Goal: Task Accomplishment & Management: Manage account settings

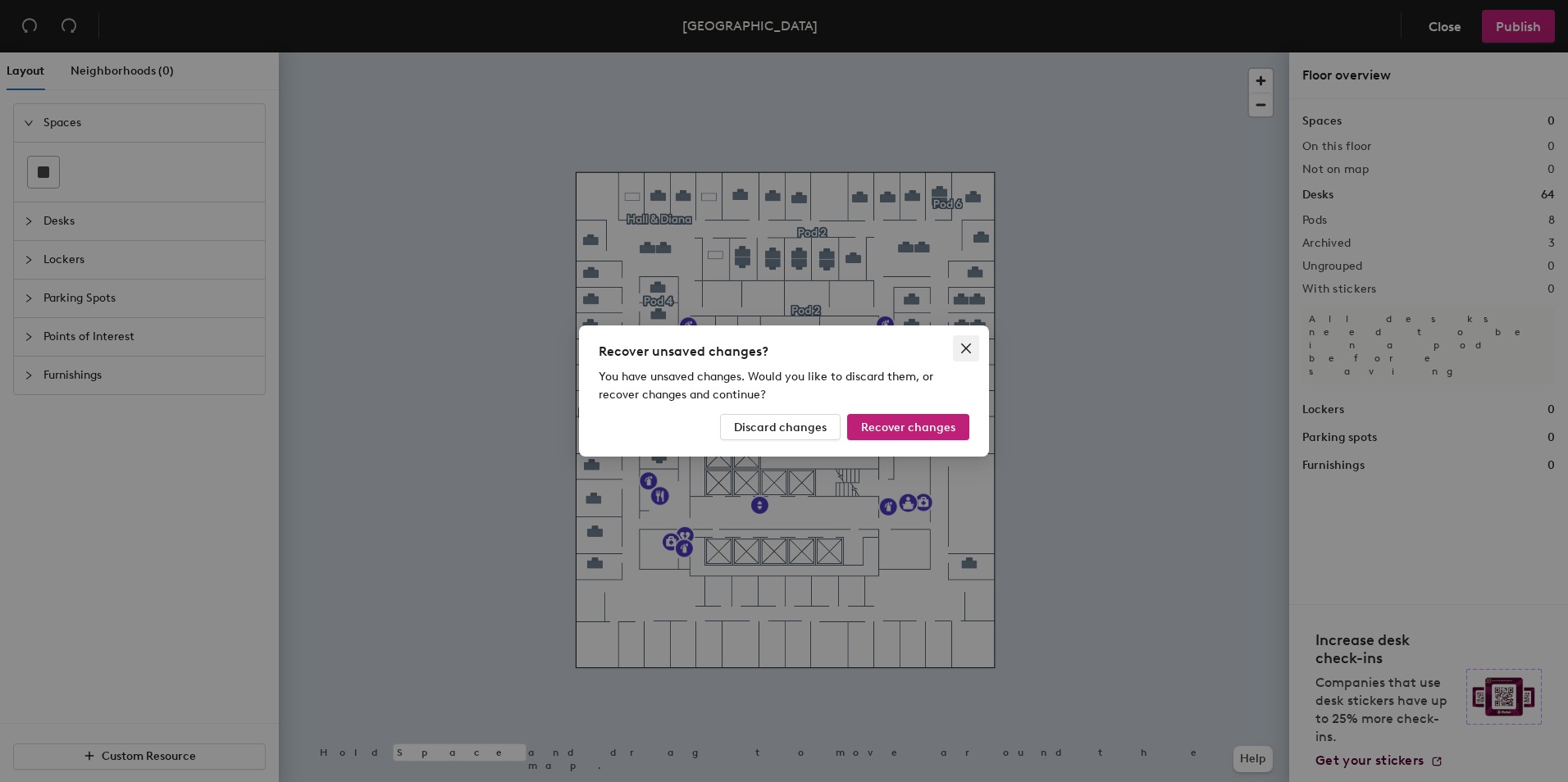
click at [973, 354] on button "Close" at bounding box center [965, 348] width 26 height 26
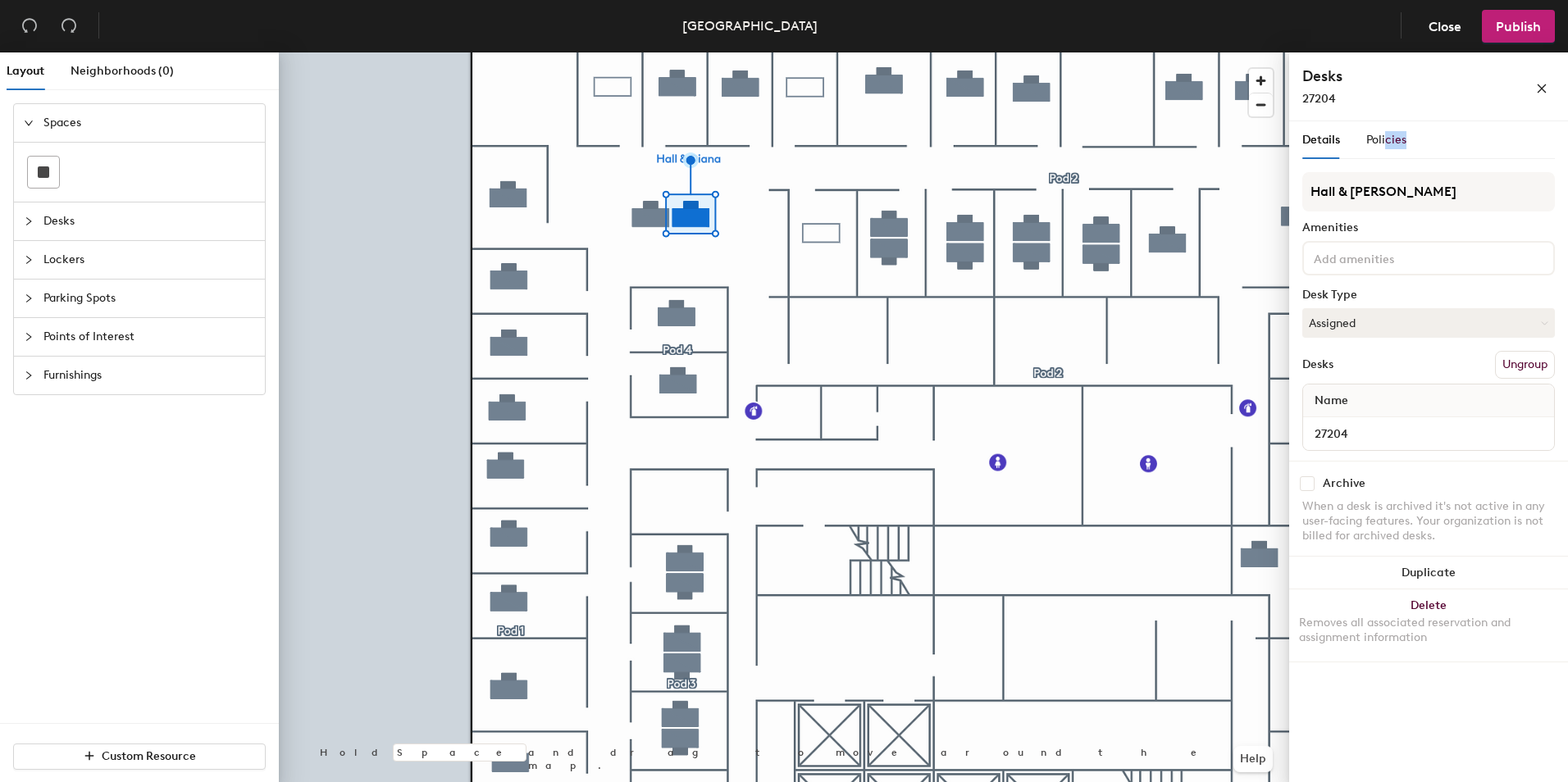
click at [1383, 165] on div "Details Policies Hall & [PERSON_NAME] Amenities Desk Type Assigned Desks Ungrou…" at bounding box center [1428, 391] width 252 height 540
drag, startPoint x: 1383, startPoint y: 165, endPoint x: 1383, endPoint y: 147, distance: 18.0
click at [1383, 147] on div "Policies" at bounding box center [1386, 140] width 40 height 19
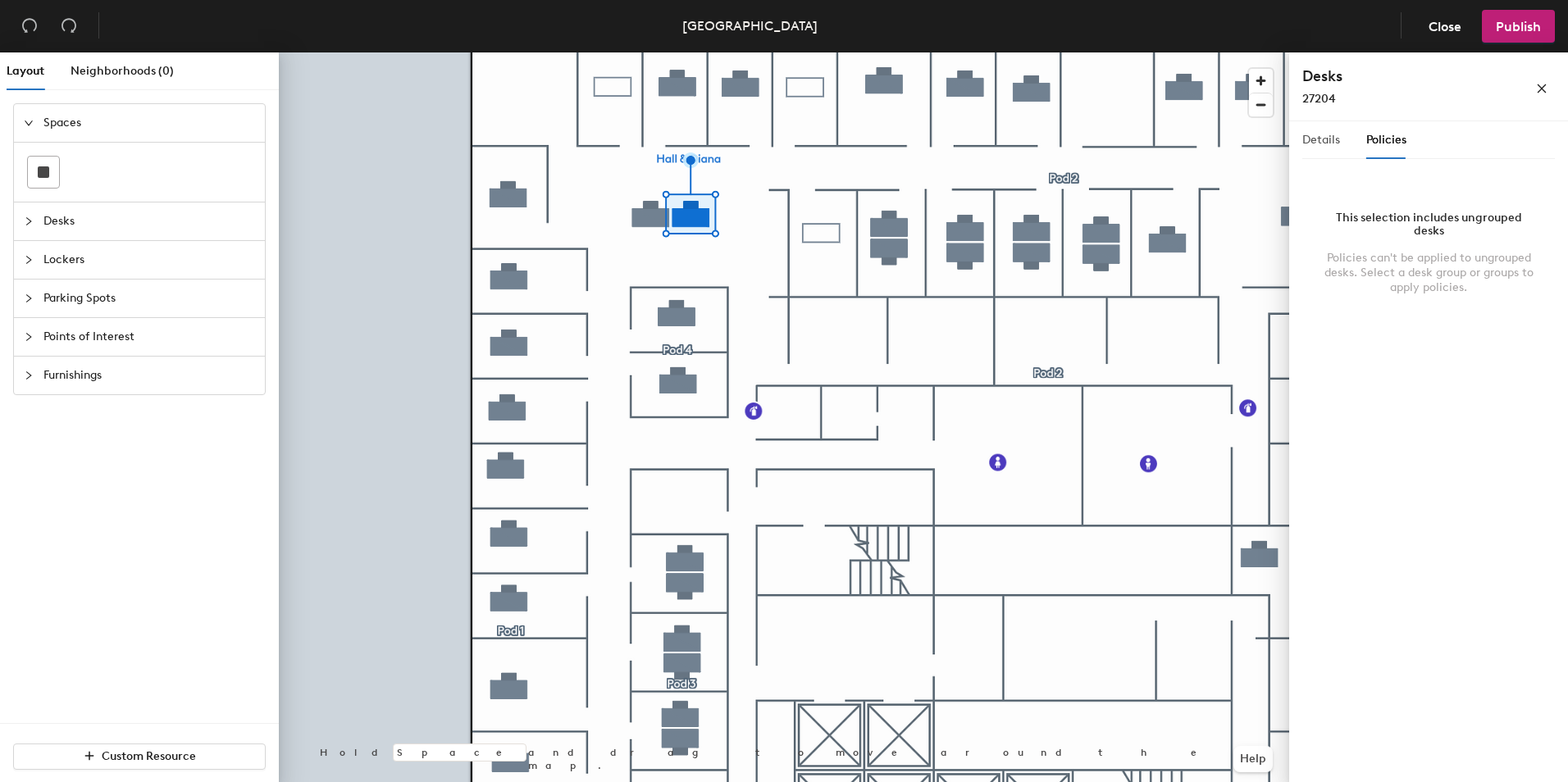
click at [1315, 130] on div "Details" at bounding box center [1321, 140] width 38 height 38
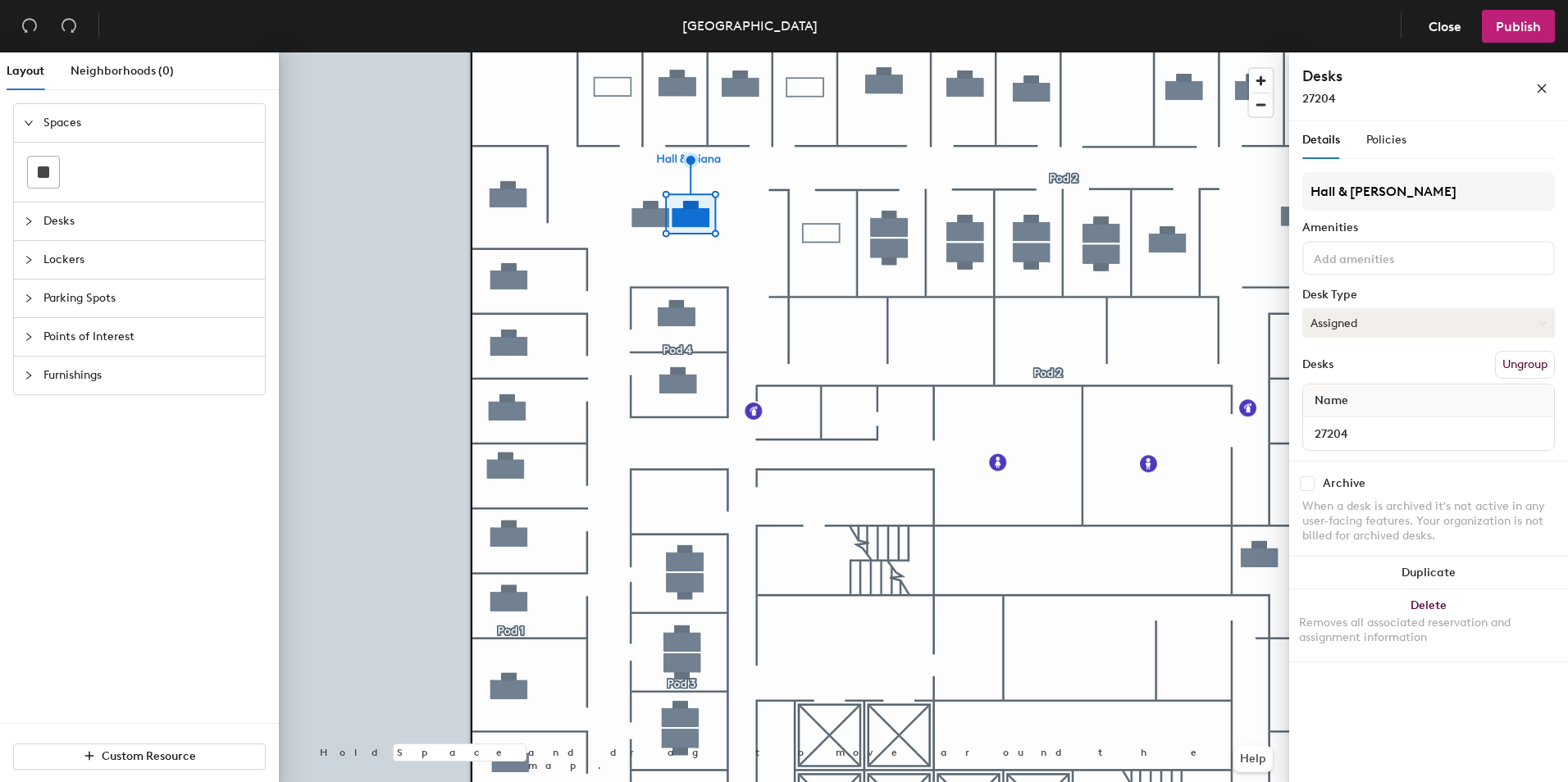
click at [1382, 325] on button "Assigned" at bounding box center [1428, 323] width 252 height 29
click at [1351, 372] on div "Assigned" at bounding box center [1385, 373] width 164 height 24
click at [1412, 331] on button "Assigned" at bounding box center [1428, 323] width 252 height 29
click at [1344, 371] on div "Assigned" at bounding box center [1385, 373] width 164 height 24
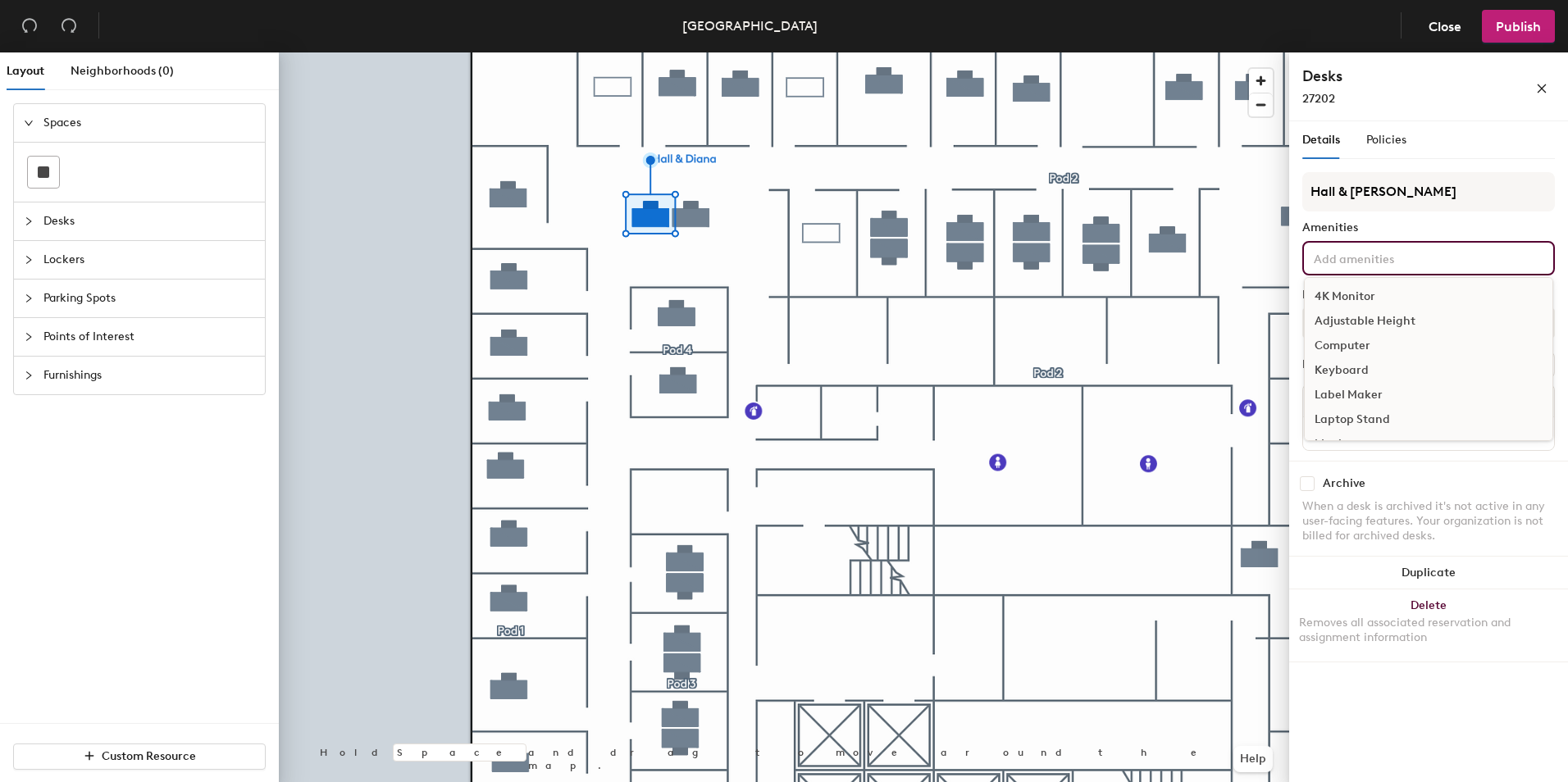
click at [1361, 252] on input at bounding box center [1384, 257] width 148 height 19
click at [1365, 259] on input at bounding box center [1384, 257] width 148 height 19
drag, startPoint x: 1405, startPoint y: 204, endPoint x: 1417, endPoint y: 211, distance: 13.9
click at [1407, 205] on input "Hall & [PERSON_NAME]" at bounding box center [1428, 192] width 252 height 39
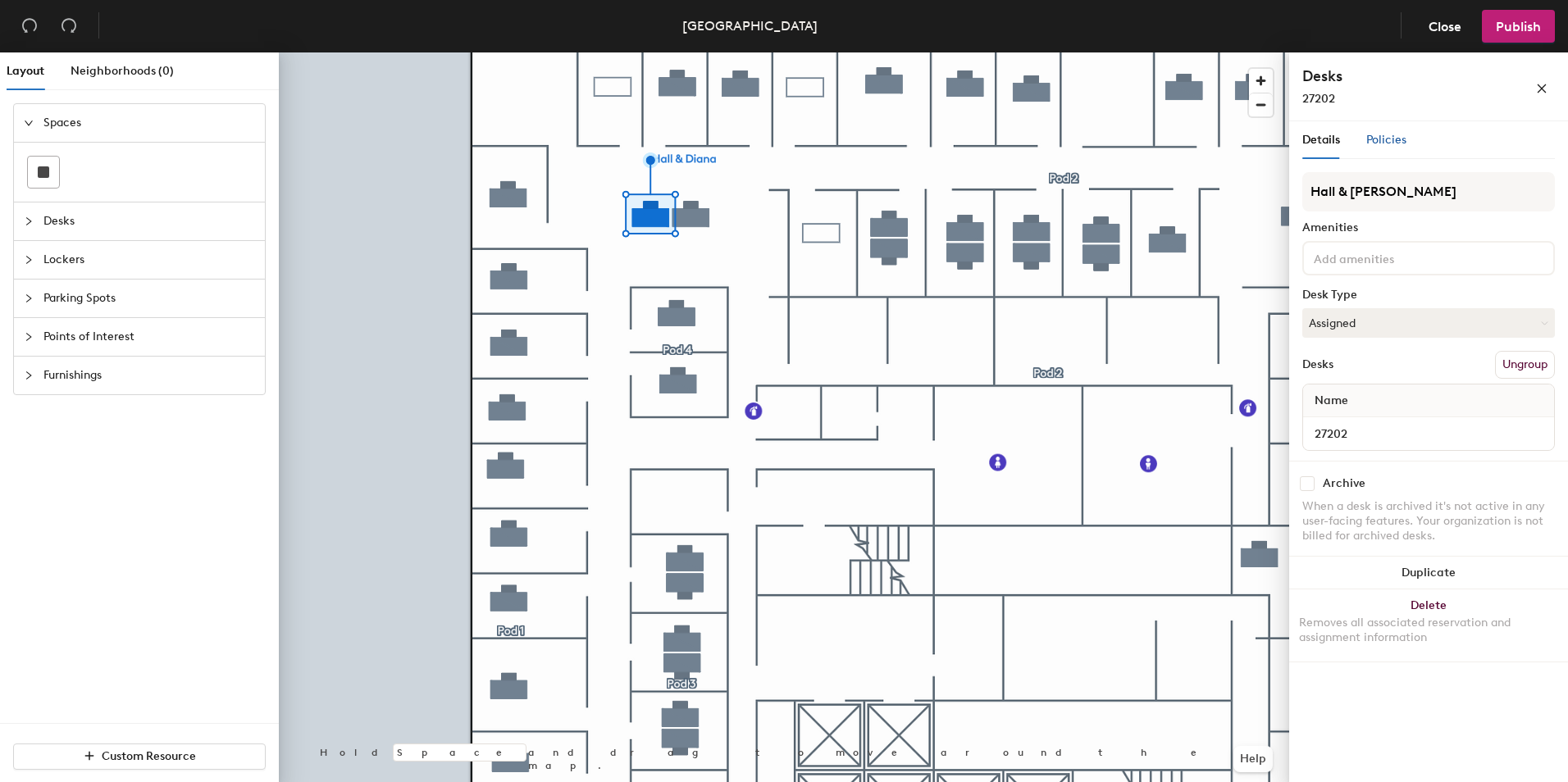
click at [1382, 147] on div "Policies" at bounding box center [1386, 140] width 40 height 19
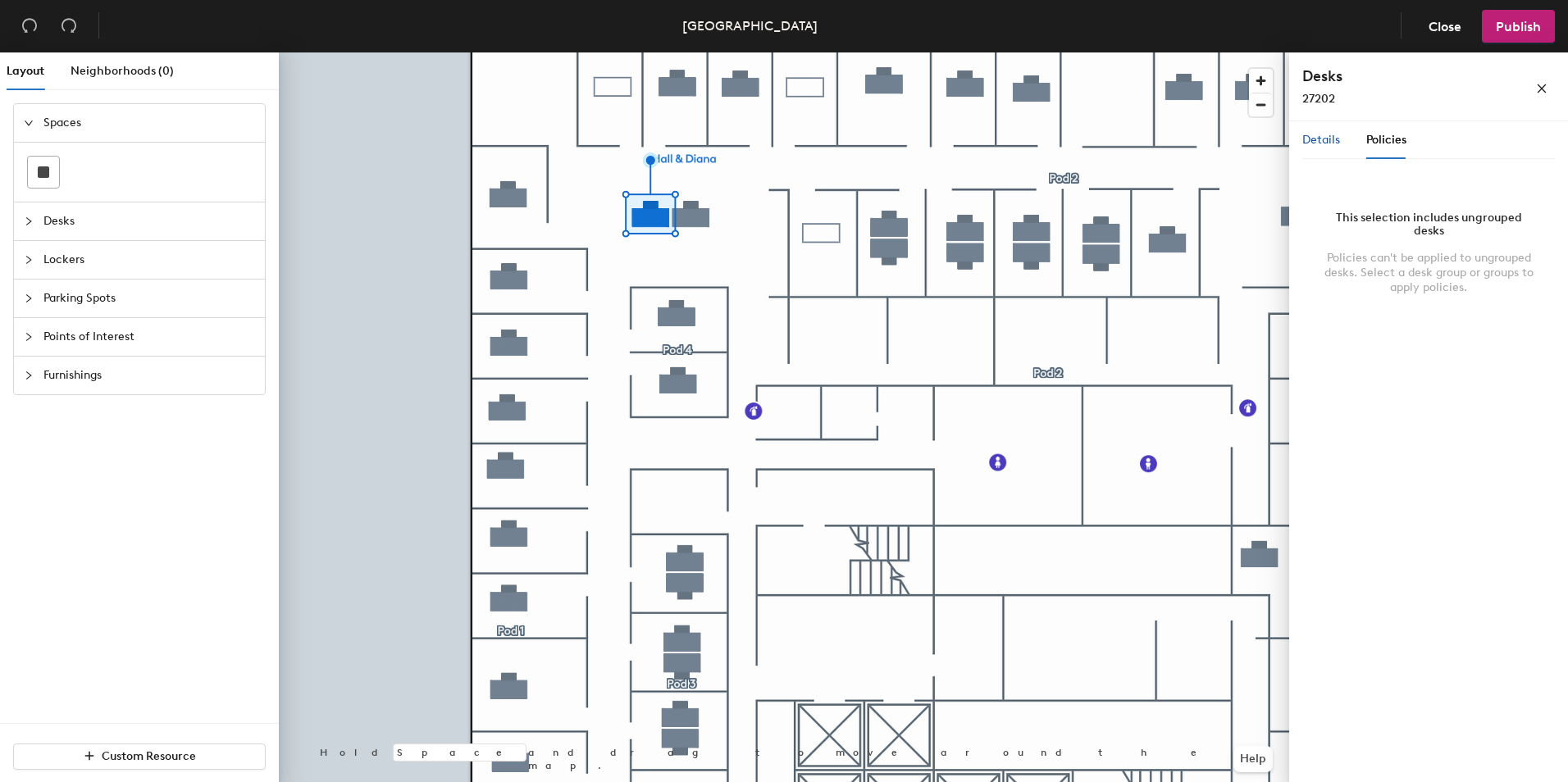
click at [1334, 147] on div "Details" at bounding box center [1321, 140] width 38 height 19
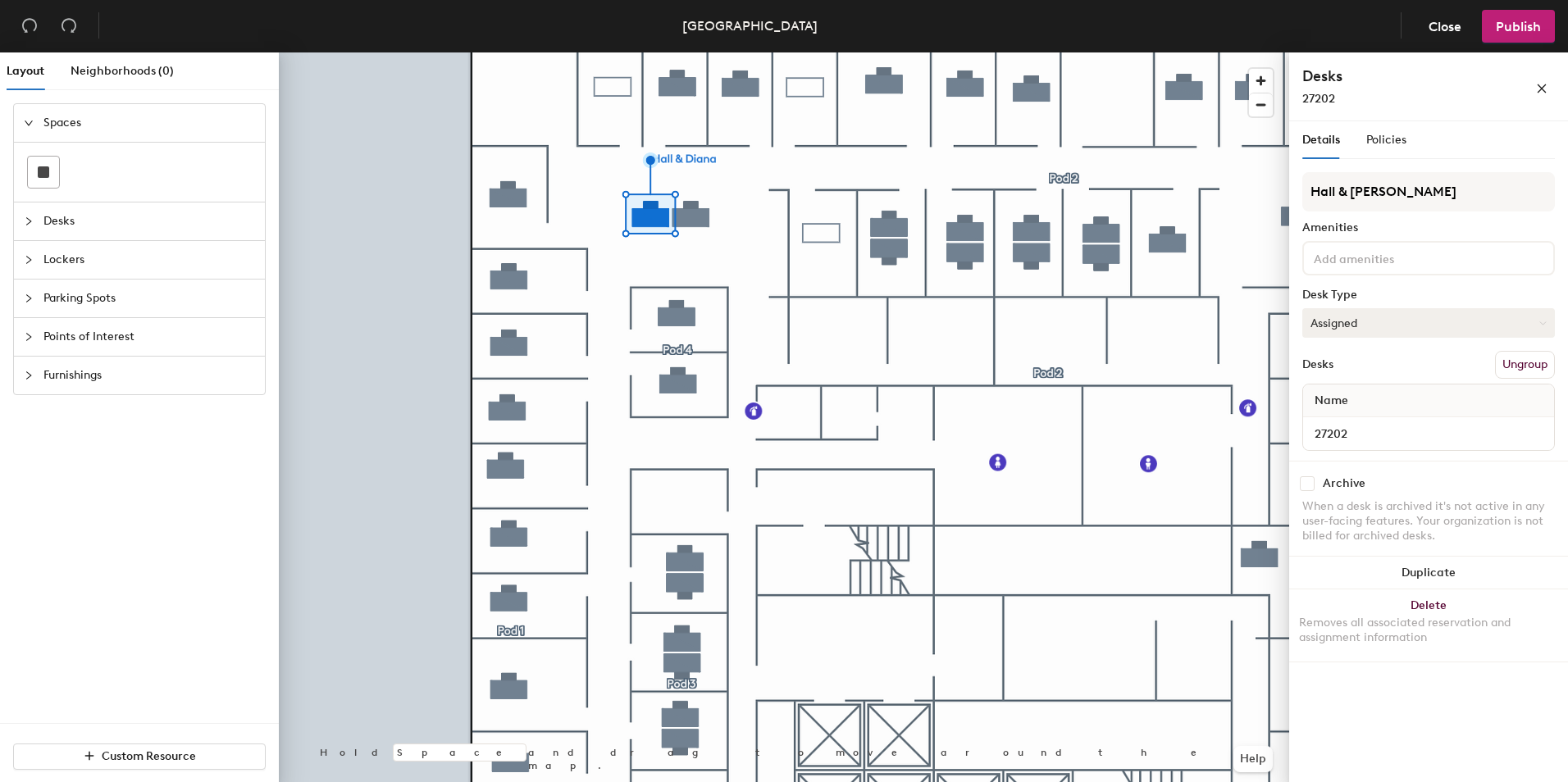
click at [1396, 317] on button "Assigned" at bounding box center [1428, 323] width 252 height 29
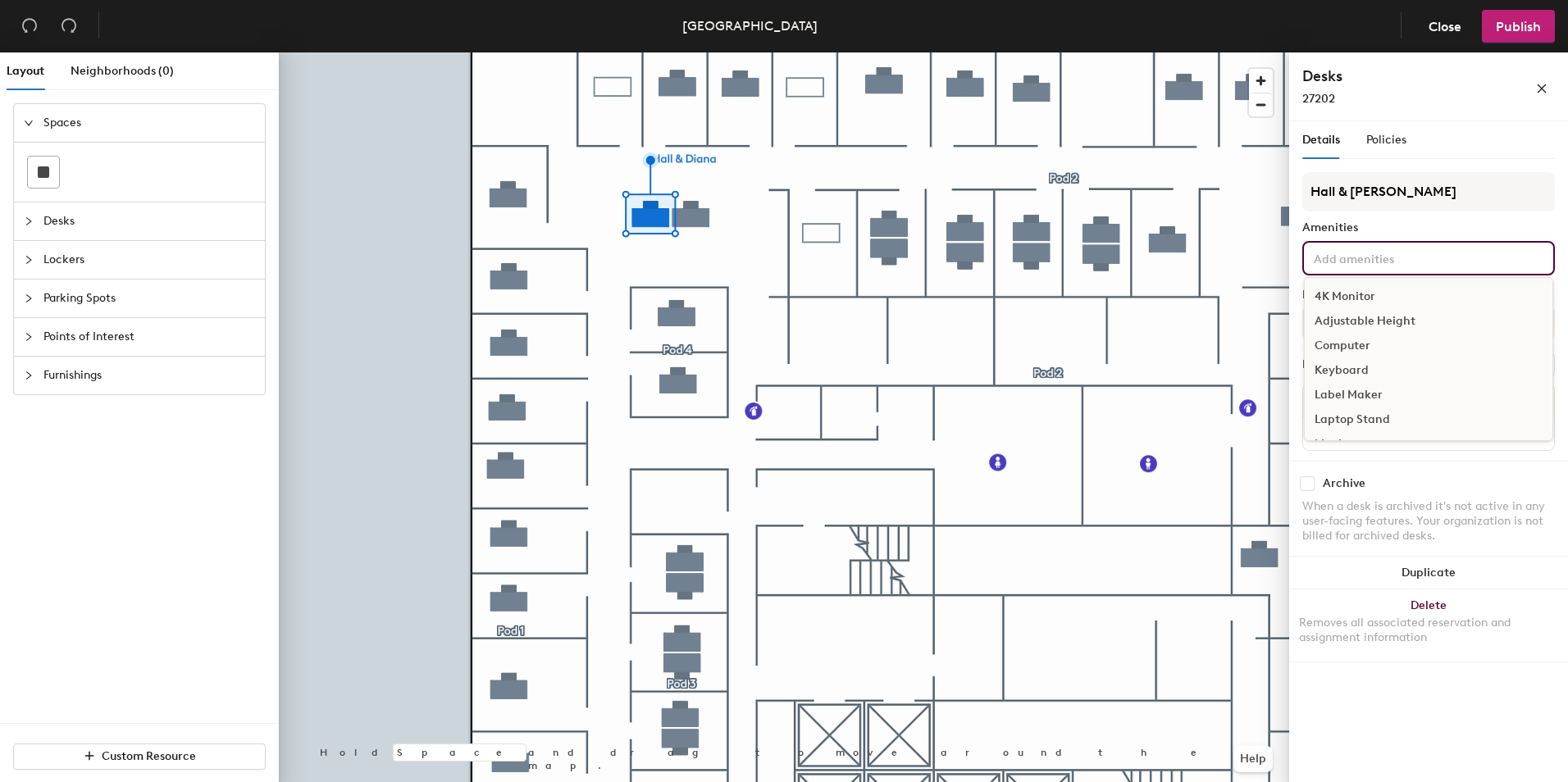
click at [1438, 249] on input at bounding box center [1384, 257] width 148 height 19
click at [1438, 230] on div "Amenities" at bounding box center [1428, 227] width 252 height 13
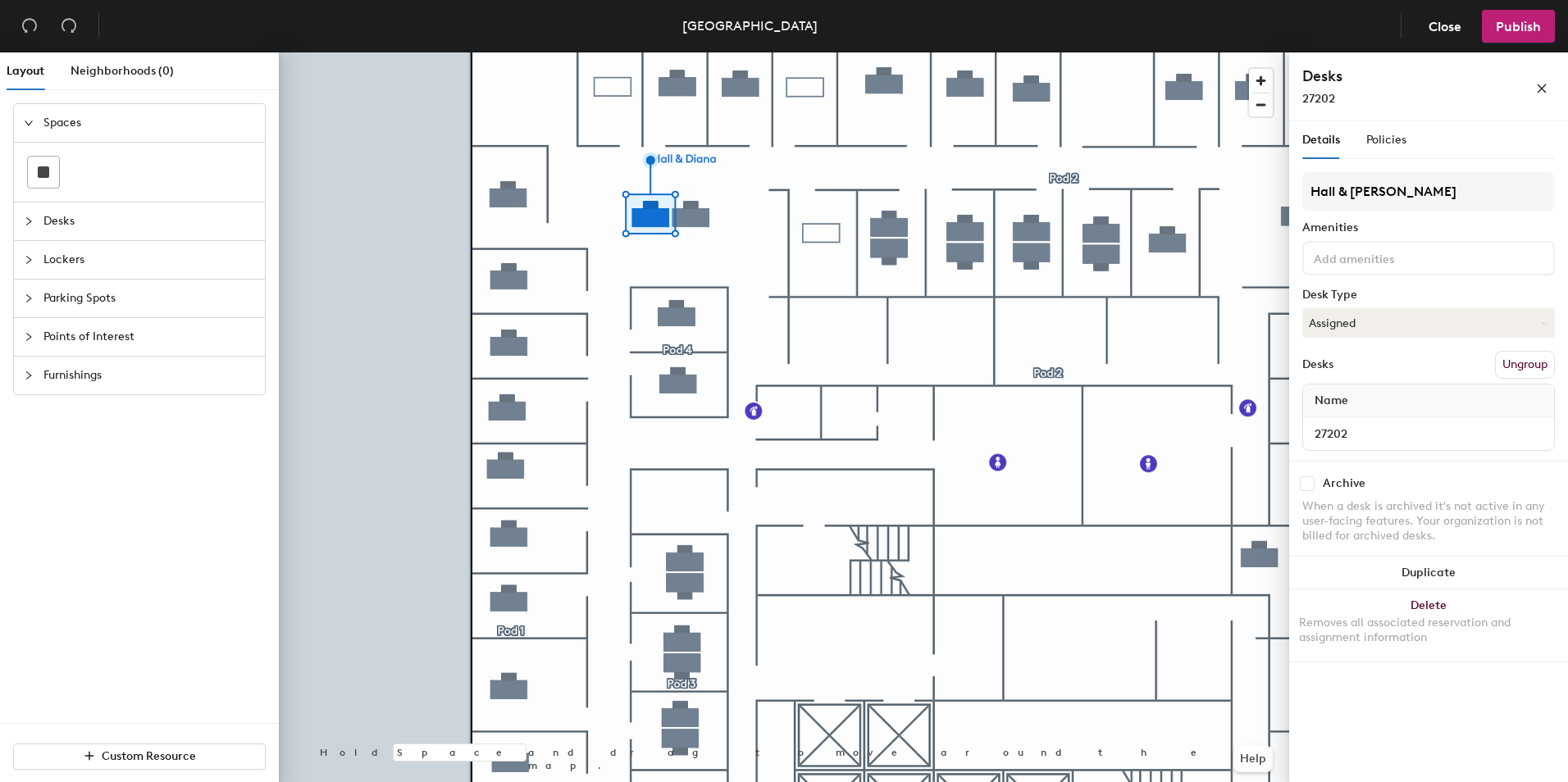
click at [1408, 134] on div "Details Policies" at bounding box center [1428, 140] width 252 height 38
click at [1402, 139] on span "Policies" at bounding box center [1386, 139] width 40 height 14
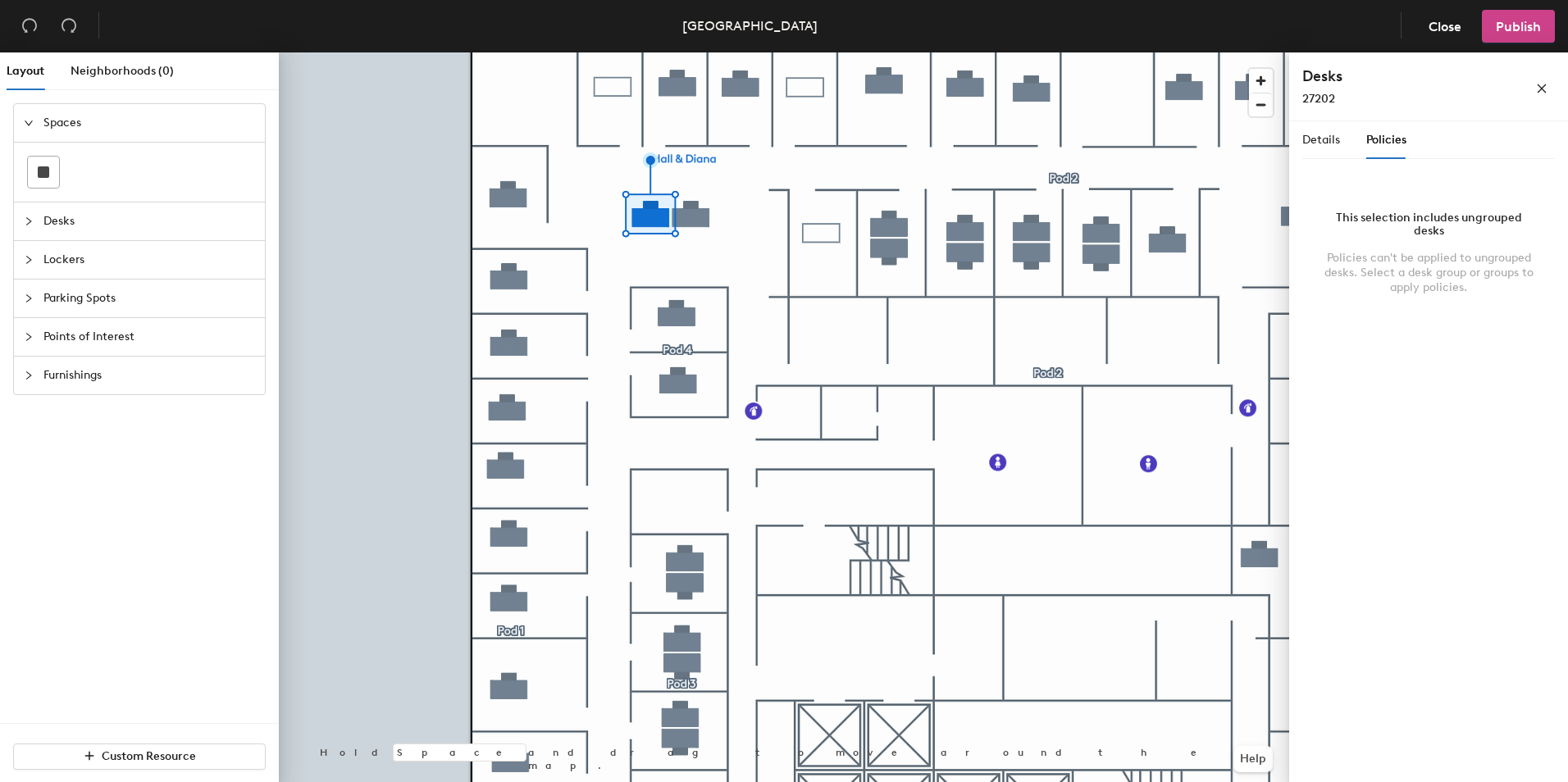
click at [1509, 23] on span "Publish" at bounding box center [1518, 26] width 45 height 16
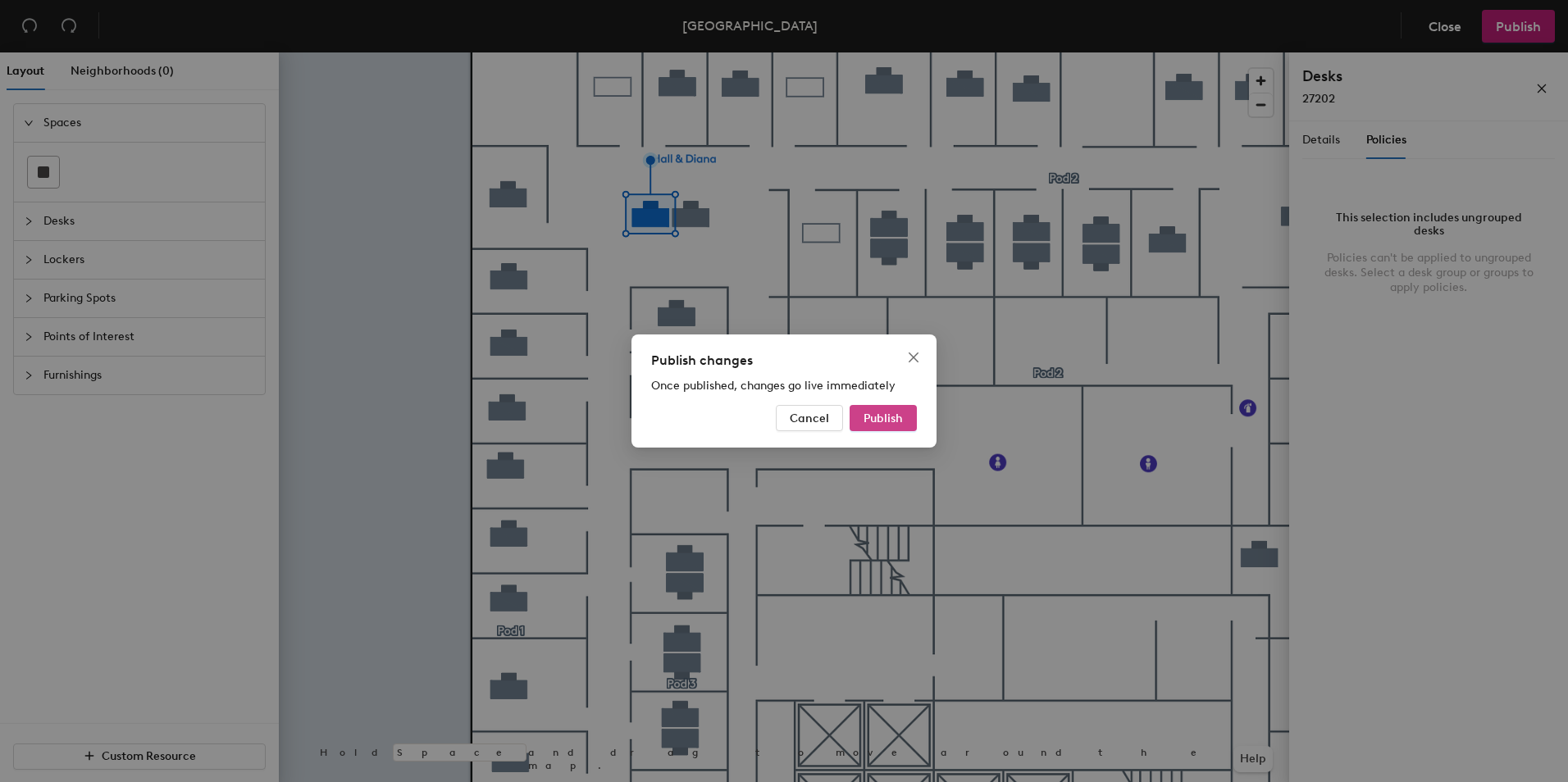
click at [880, 423] on span "Publish" at bounding box center [882, 419] width 39 height 14
